Goal: Information Seeking & Learning: Learn about a topic

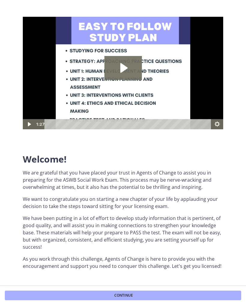
click at [121, 71] on icon "Play Video: c1o6hcmjueu5qasqsu00.mp4" at bounding box center [123, 68] width 7 height 10
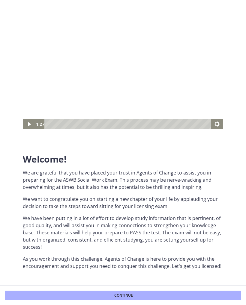
click at [151, 296] on button "Continue" at bounding box center [123, 296] width 236 height 10
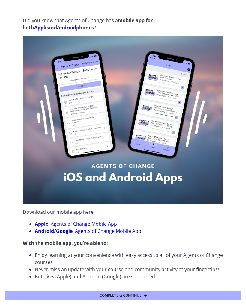
click at [149, 294] on button "Complete & continue" at bounding box center [123, 296] width 236 height 10
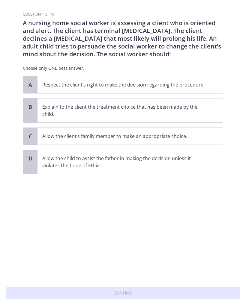
click at [35, 86] on div "A" at bounding box center [30, 84] width 14 height 17
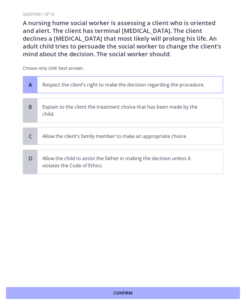
click at [87, 294] on button "Confirm" at bounding box center [123, 293] width 234 height 12
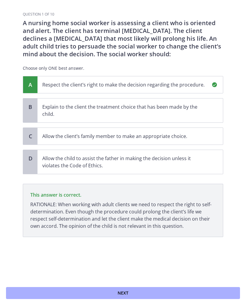
click at [117, 295] on button "Next" at bounding box center [123, 293] width 234 height 12
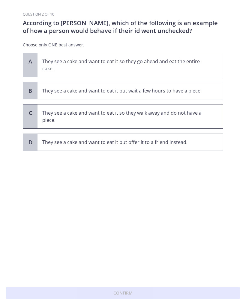
click at [52, 120] on p "They see a cake and want to eat it so they walk away and do not have a piece." at bounding box center [123, 116] width 163 height 14
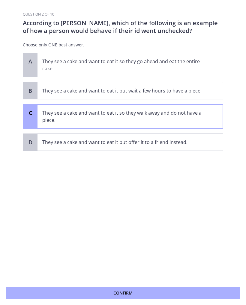
click at [77, 293] on button "Confirm" at bounding box center [123, 293] width 234 height 12
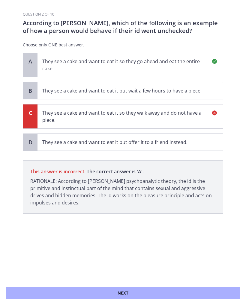
click at [96, 299] on button "Next" at bounding box center [123, 293] width 234 height 12
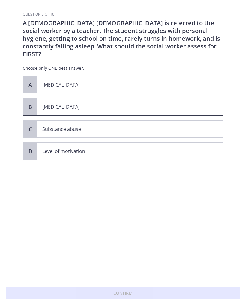
click at [36, 101] on div "B" at bounding box center [30, 107] width 14 height 17
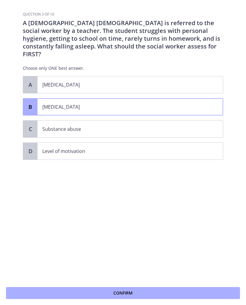
click at [56, 293] on button "Confirm" at bounding box center [123, 293] width 234 height 12
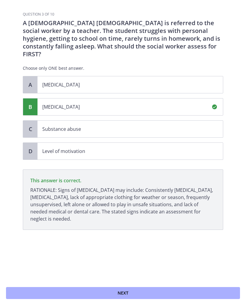
click at [102, 292] on button "Next" at bounding box center [123, 293] width 234 height 12
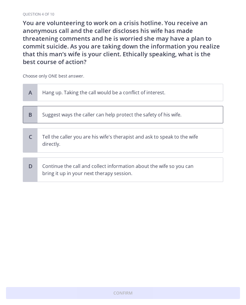
click at [53, 117] on p "Suggest ways the caller can help protect the safety of his wife." at bounding box center [123, 114] width 163 height 7
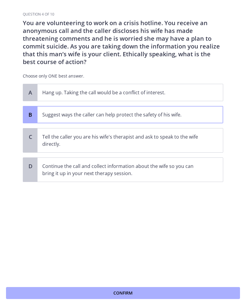
click at [47, 296] on button "Confirm" at bounding box center [123, 293] width 234 height 12
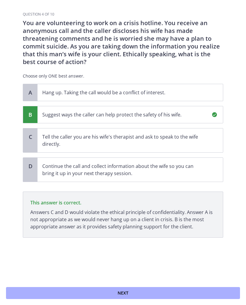
click at [96, 298] on button "Next" at bounding box center [123, 293] width 234 height 12
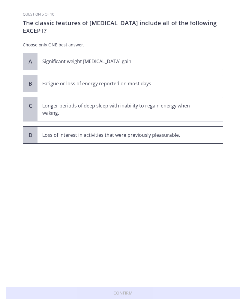
click at [60, 135] on p "Loss of interest in activities that were previously pleasurable." at bounding box center [123, 134] width 163 height 7
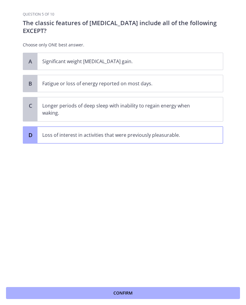
click at [48, 296] on button "Confirm" at bounding box center [123, 293] width 234 height 12
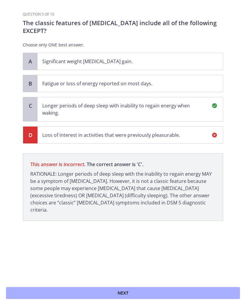
click at [71, 296] on button "Next" at bounding box center [123, 293] width 234 height 12
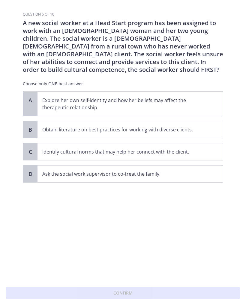
click at [54, 101] on p "Explore her own self-identity and how her beliefs may affect the therapeutic re…" at bounding box center [123, 104] width 163 height 14
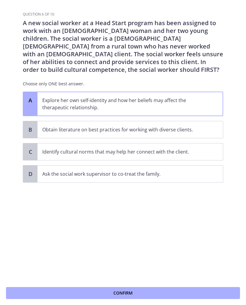
click at [45, 298] on button "Confirm" at bounding box center [123, 293] width 234 height 12
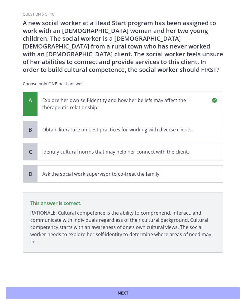
click at [52, 292] on button "Next" at bounding box center [123, 293] width 234 height 12
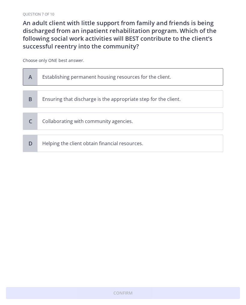
click at [45, 77] on p "Establishing permanent housing resources for the client." at bounding box center [123, 76] width 163 height 7
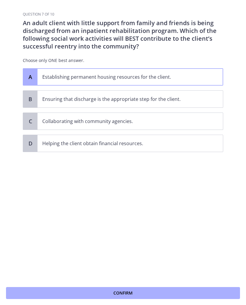
click at [48, 293] on button "Confirm" at bounding box center [123, 293] width 234 height 12
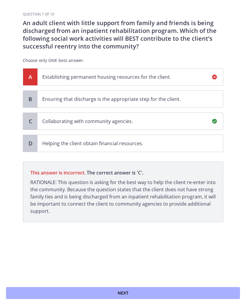
click at [66, 296] on button "Next" at bounding box center [123, 293] width 234 height 12
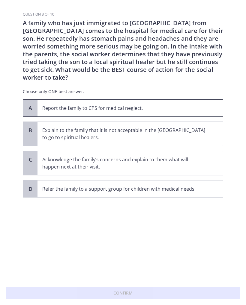
click at [41, 101] on span "Report the family to CPS for medical neglect." at bounding box center [129, 108] width 185 height 17
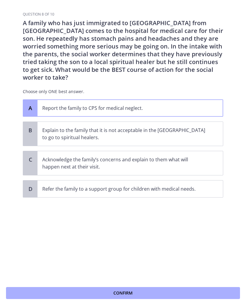
click at [57, 296] on button "Confirm" at bounding box center [123, 293] width 234 height 12
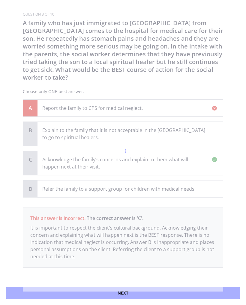
scroll to position [3, 0]
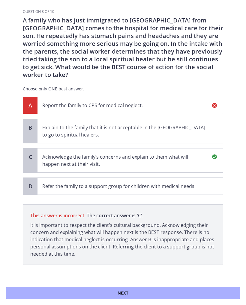
click at [43, 155] on p "Acknowledge the family’s concerns and explain to them what will happen next at …" at bounding box center [123, 160] width 163 height 14
click at [47, 298] on button "Next" at bounding box center [123, 293] width 234 height 12
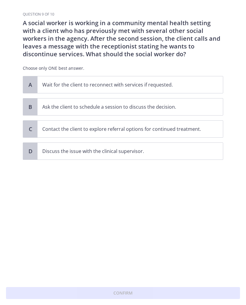
scroll to position [0, 0]
click at [46, 132] on p "Contact the client to explore referral options for continued treatment." at bounding box center [123, 128] width 163 height 7
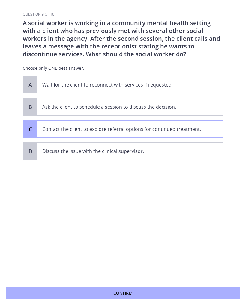
click at [62, 299] on button "Confirm" at bounding box center [123, 293] width 234 height 12
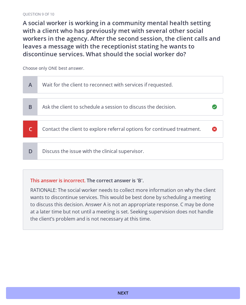
click at [43, 292] on button "Next" at bounding box center [123, 293] width 234 height 12
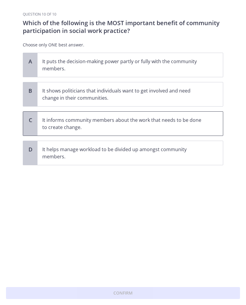
click at [59, 124] on p "It informs community members about the work that needs to be done to create cha…" at bounding box center [123, 123] width 163 height 14
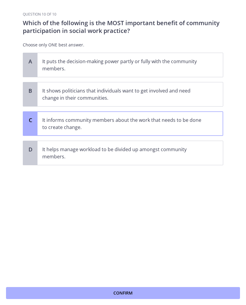
click at [75, 298] on button "Confirm" at bounding box center [123, 293] width 234 height 12
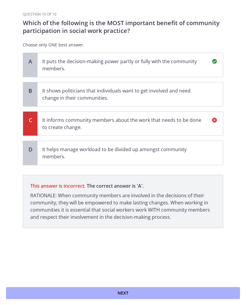
click at [41, 292] on button "Next" at bounding box center [123, 293] width 234 height 12
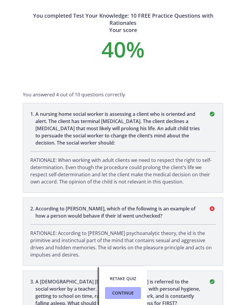
click at [121, 278] on span "Retake Quiz" at bounding box center [123, 278] width 26 height 7
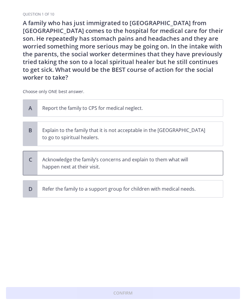
click at [57, 156] on p "Acknowledge the family’s concerns and explain to them what will happen next at …" at bounding box center [123, 163] width 163 height 14
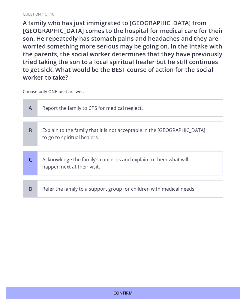
click at [64, 293] on button "Confirm" at bounding box center [123, 293] width 234 height 12
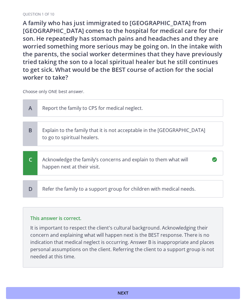
scroll to position [3, 0]
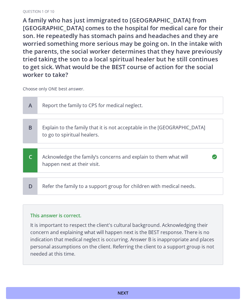
click at [49, 293] on button "Next" at bounding box center [123, 293] width 234 height 12
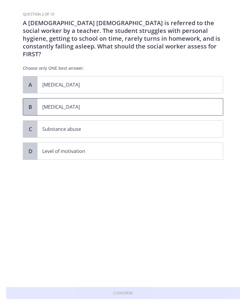
click at [40, 102] on span "[MEDICAL_DATA]" at bounding box center [129, 107] width 185 height 17
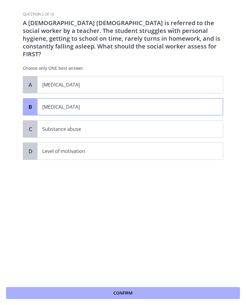
click at [80, 296] on button "Confirm" at bounding box center [123, 293] width 234 height 12
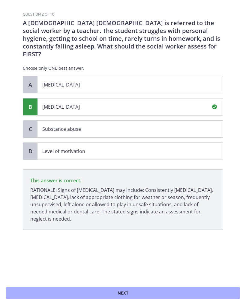
click at [80, 298] on button "Next" at bounding box center [123, 293] width 234 height 12
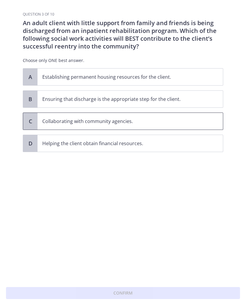
click at [46, 119] on p "Collaborating with community agencies." at bounding box center [123, 121] width 163 height 7
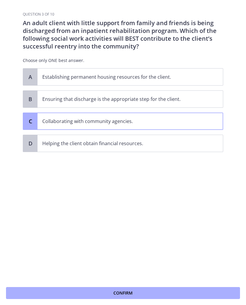
click at [80, 296] on button "Confirm" at bounding box center [123, 293] width 234 height 12
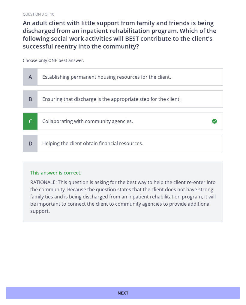
click at [43, 299] on button "Next" at bounding box center [123, 293] width 234 height 12
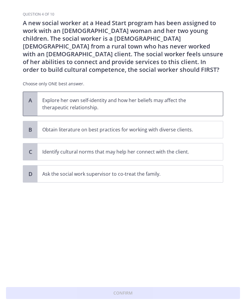
click at [41, 102] on span "Explore her own self-identity and how her beliefs may affect the therapeutic re…" at bounding box center [129, 104] width 185 height 24
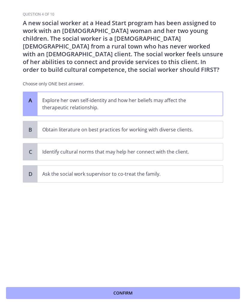
click at [58, 292] on button "Confirm" at bounding box center [123, 293] width 234 height 12
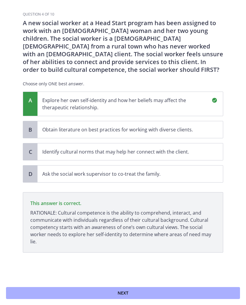
click at [46, 292] on button "Next" at bounding box center [123, 293] width 234 height 12
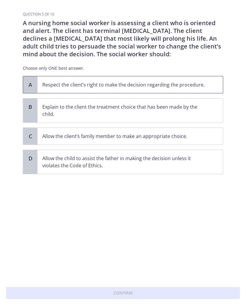
click at [40, 84] on span "Respect the client’s right to make the decision regarding the procedure." at bounding box center [129, 84] width 185 height 17
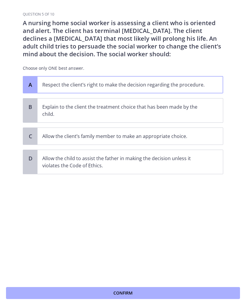
click at [71, 294] on button "Confirm" at bounding box center [123, 293] width 234 height 12
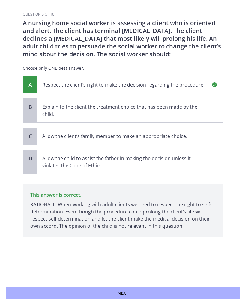
click at [25, 296] on button "Next" at bounding box center [123, 293] width 234 height 12
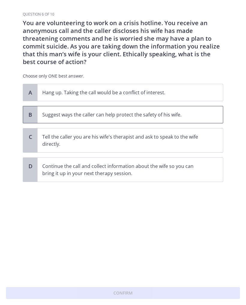
click at [40, 117] on span "Suggest ways the caller can help protect the safety of his wife." at bounding box center [129, 114] width 185 height 17
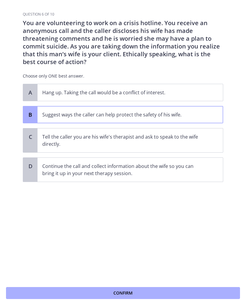
click at [35, 295] on button "Confirm" at bounding box center [123, 293] width 234 height 12
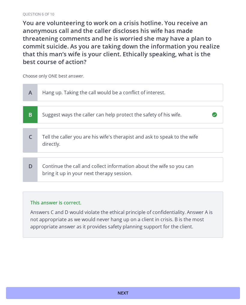
click at [34, 293] on button "Next" at bounding box center [123, 293] width 234 height 12
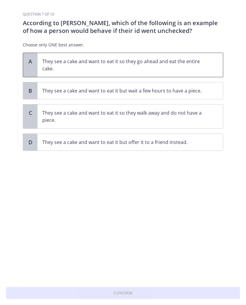
click at [43, 72] on span "They see a cake and want to eat it so they go ahead and eat the entire cake." at bounding box center [129, 65] width 185 height 24
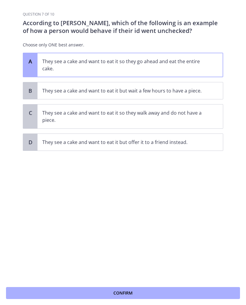
click at [59, 298] on button "Confirm" at bounding box center [123, 293] width 234 height 12
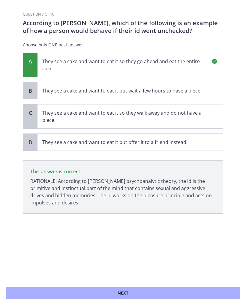
click at [43, 294] on button "Next" at bounding box center [123, 293] width 234 height 12
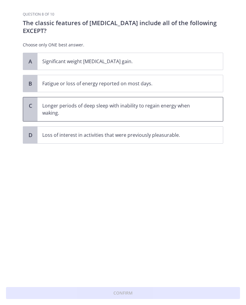
click at [43, 110] on p "Longer periods of deep sleep with inability to regain energy when waking." at bounding box center [123, 109] width 163 height 14
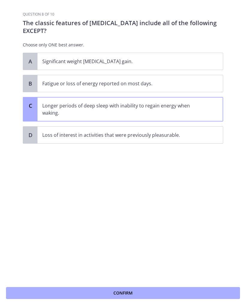
click at [25, 298] on button "Confirm" at bounding box center [123, 293] width 234 height 12
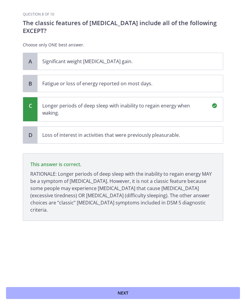
click at [26, 293] on button "Next" at bounding box center [123, 293] width 234 height 12
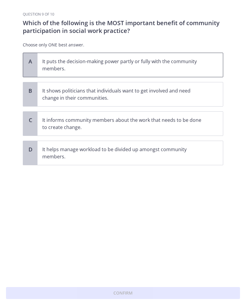
click at [45, 64] on p "It puts the decision-making power partly or fully with the community members." at bounding box center [123, 65] width 163 height 14
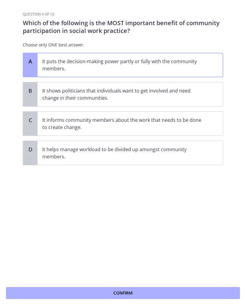
click at [40, 290] on button "Confirm" at bounding box center [123, 293] width 234 height 12
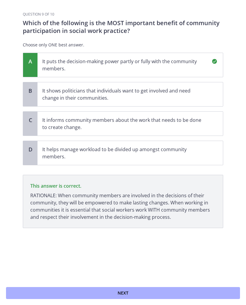
click at [34, 295] on button "Next" at bounding box center [123, 293] width 234 height 12
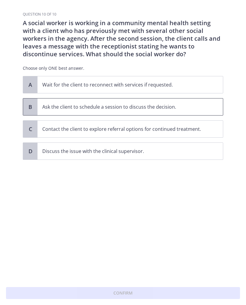
click at [35, 105] on div "B" at bounding box center [30, 107] width 14 height 17
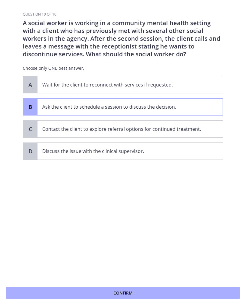
click at [44, 293] on button "Confirm" at bounding box center [123, 293] width 234 height 12
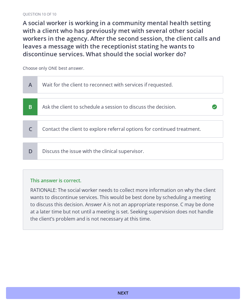
click at [31, 298] on button "Next" at bounding box center [123, 293] width 234 height 12
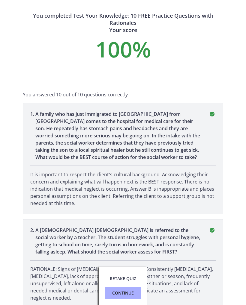
click at [119, 293] on span "Continue" at bounding box center [123, 293] width 22 height 7
